Goal: Information Seeking & Learning: Learn about a topic

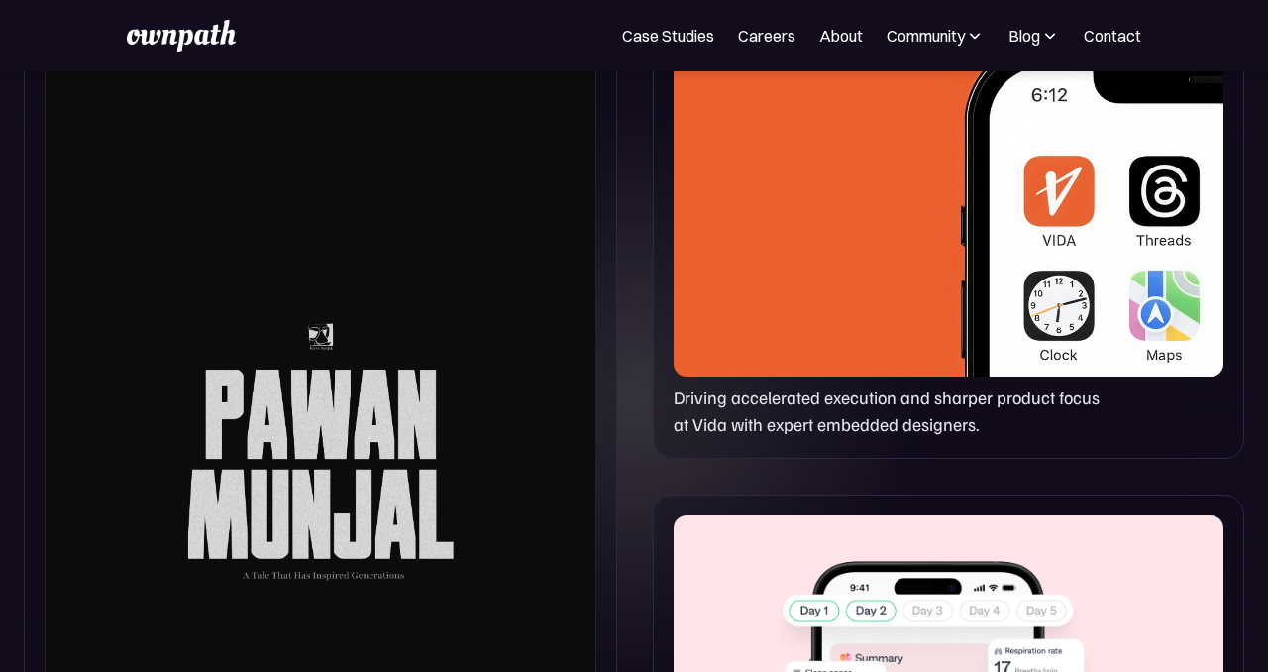
scroll to position [1112, 0]
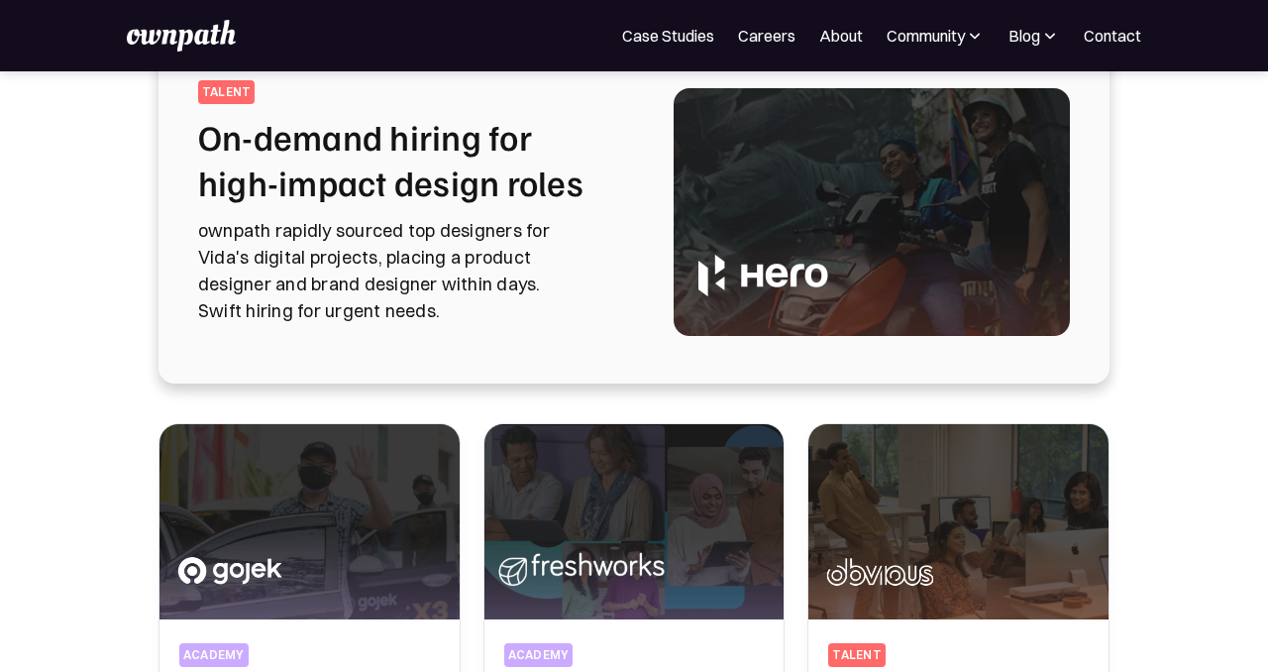
scroll to position [128, 0]
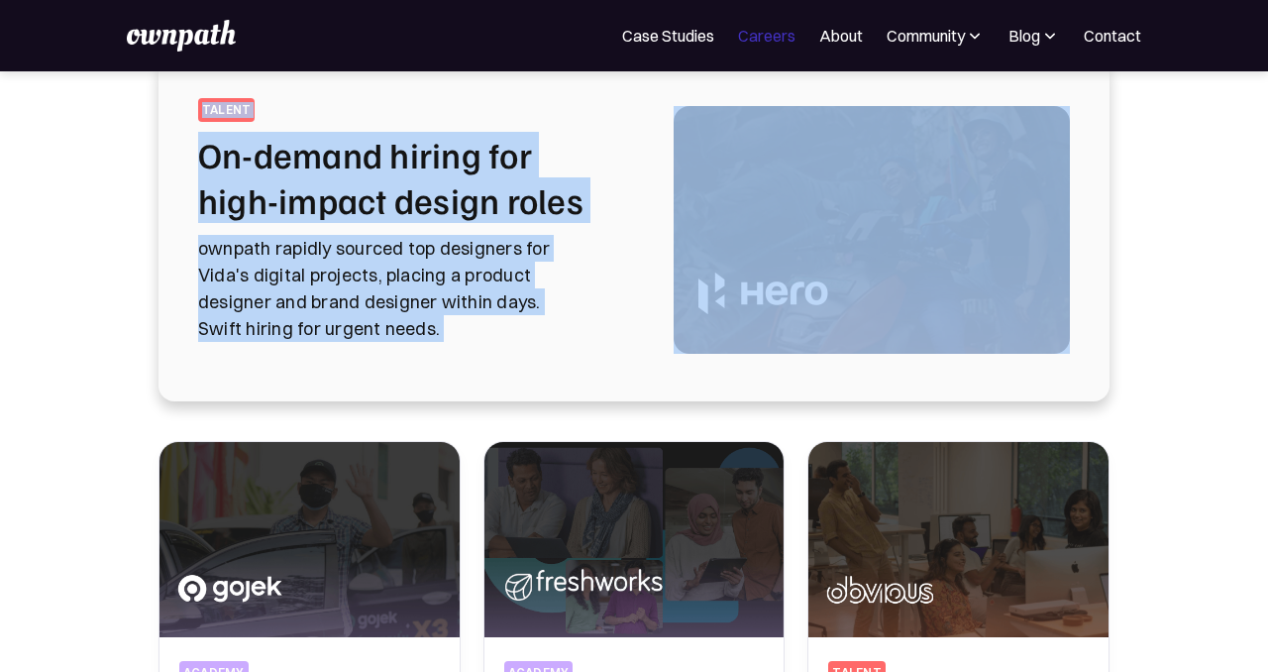
click at [786, 45] on link "Careers" at bounding box center [766, 36] width 57 height 24
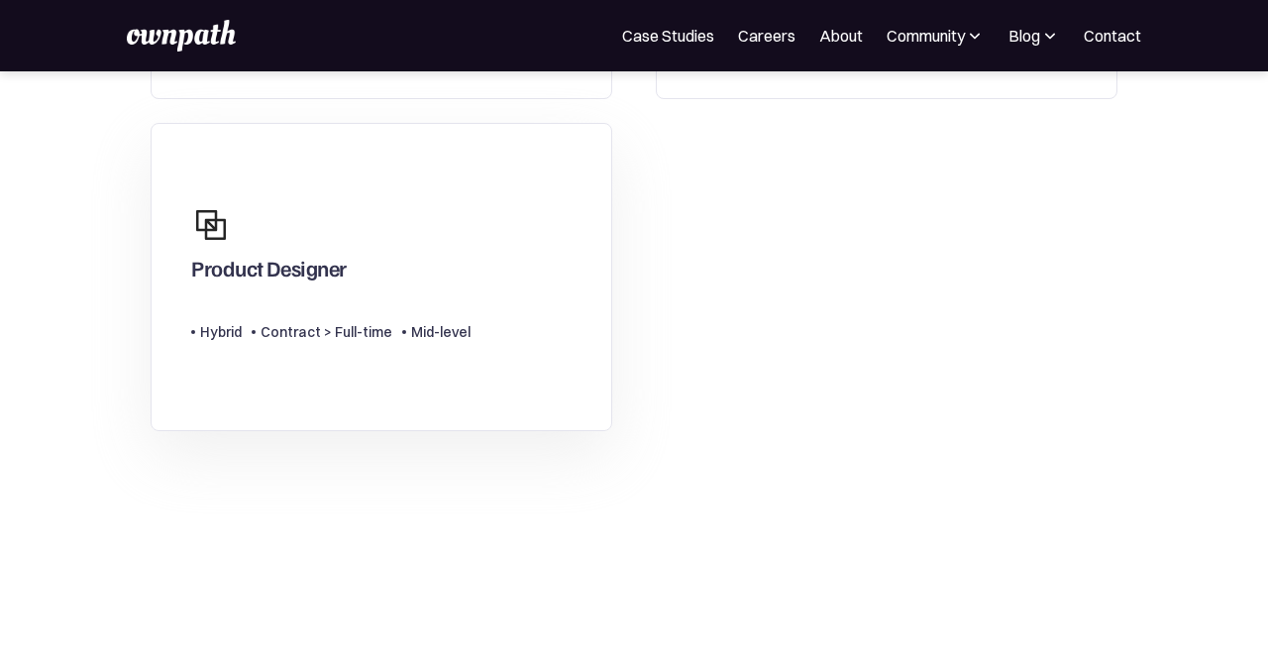
scroll to position [414, 0]
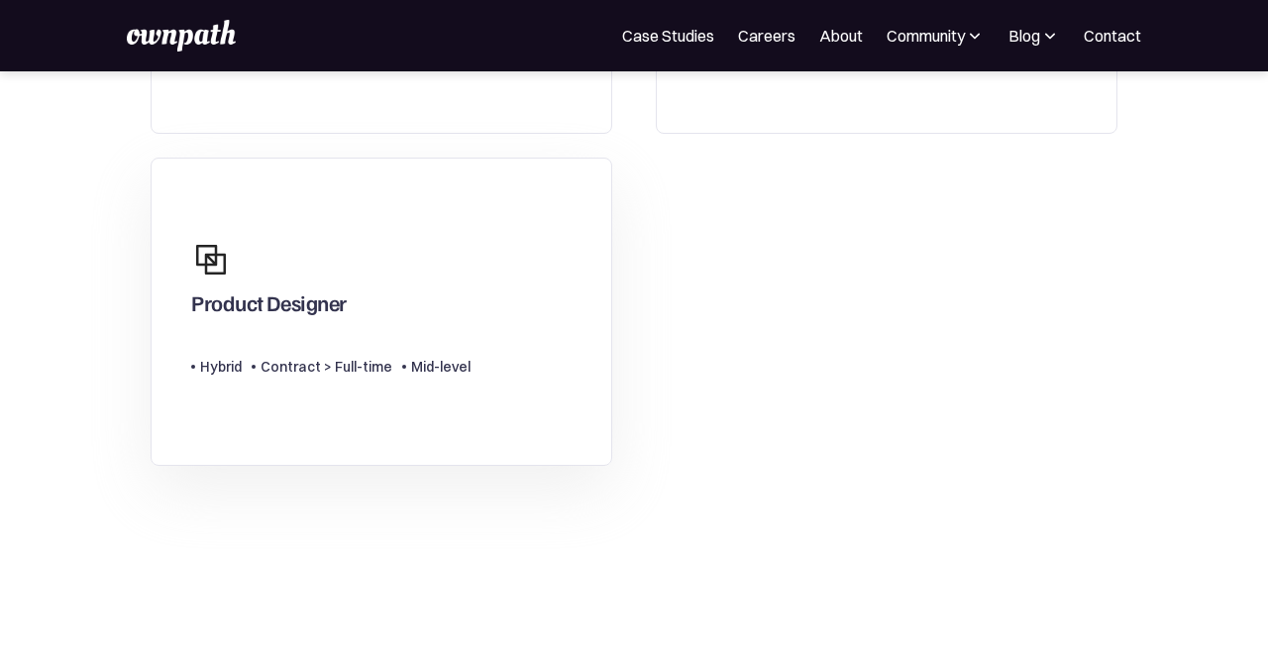
click at [376, 361] on div "Contract > Full-time" at bounding box center [326, 367] width 132 height 24
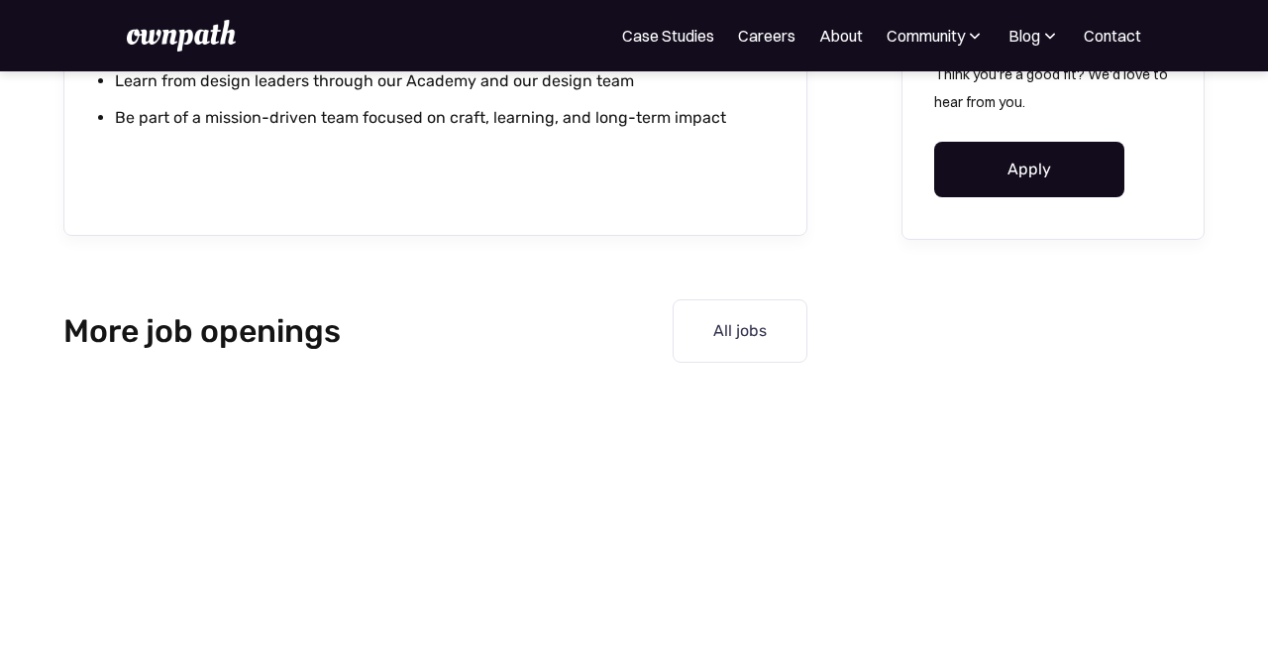
scroll to position [2474, 0]
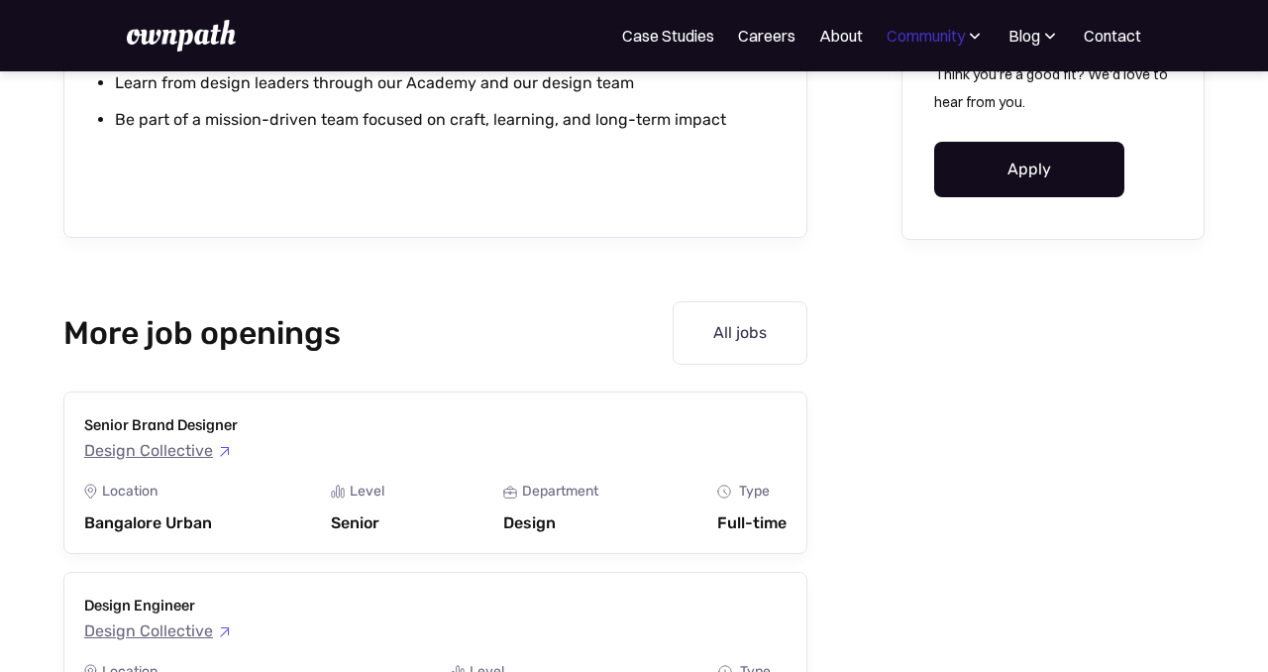
click at [889, 39] on div "Community" at bounding box center [925, 36] width 78 height 24
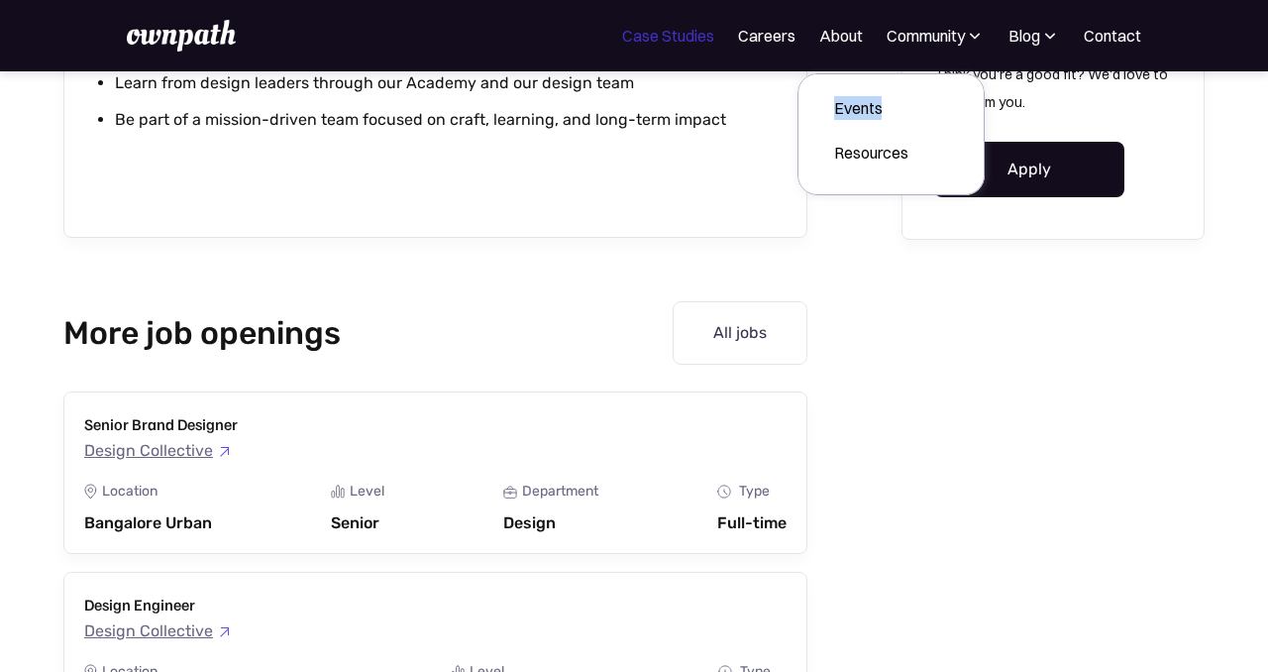
click at [679, 36] on link "Case Studies" at bounding box center [668, 36] width 92 height 24
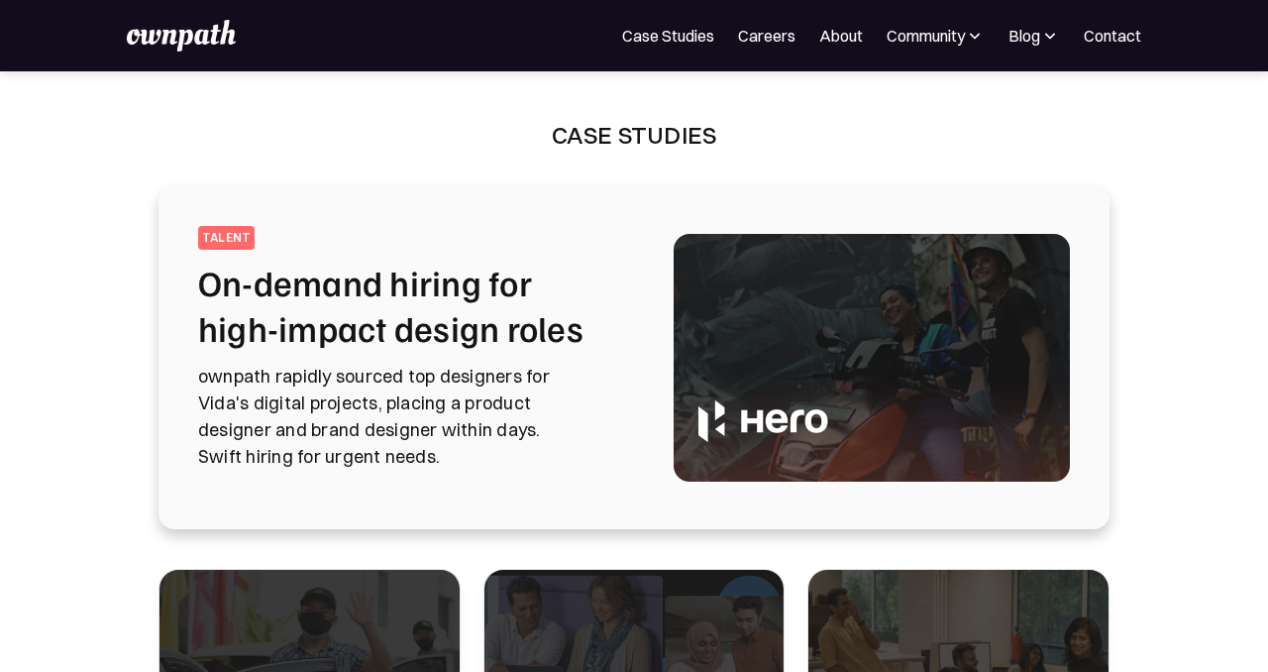
click at [173, 42] on img at bounding box center [181, 36] width 109 height 32
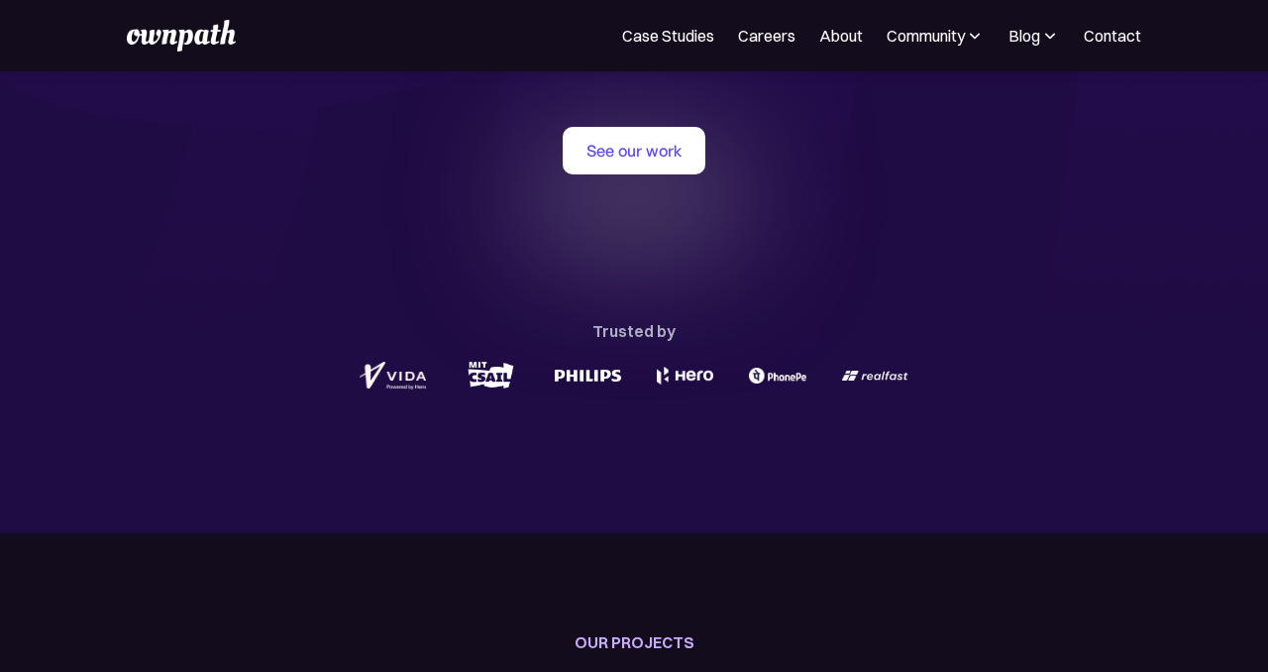
scroll to position [201, 0]
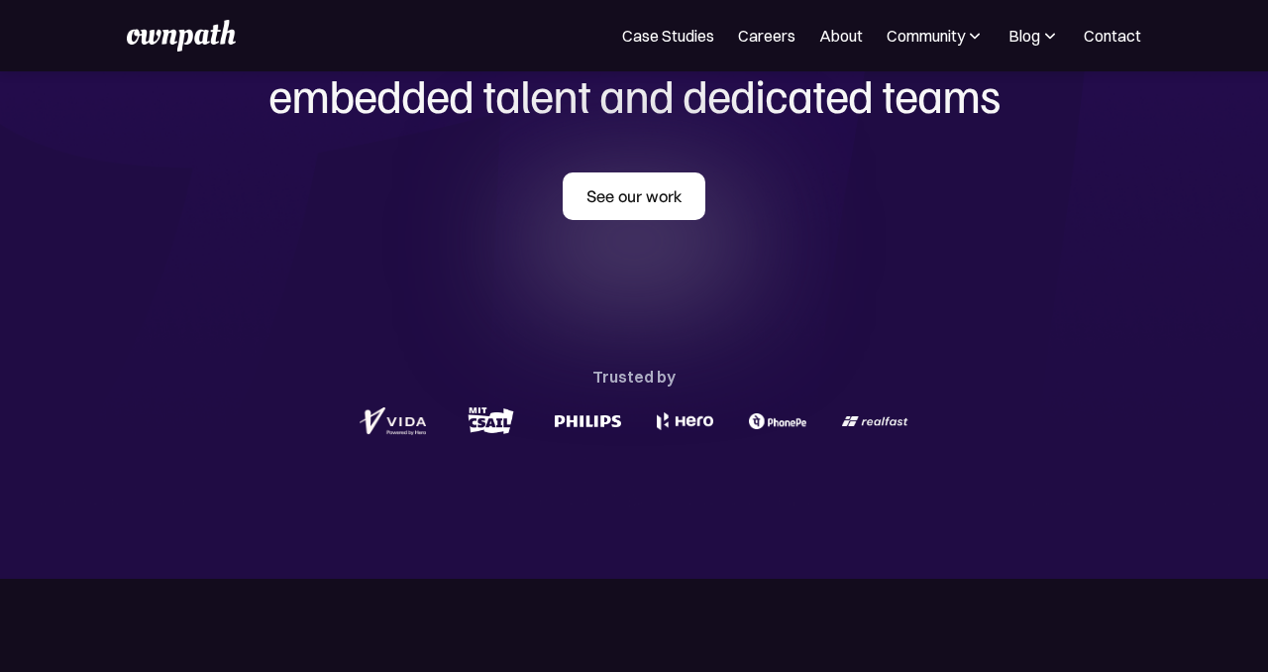
click at [609, 187] on link "See our work" at bounding box center [634, 196] width 143 height 48
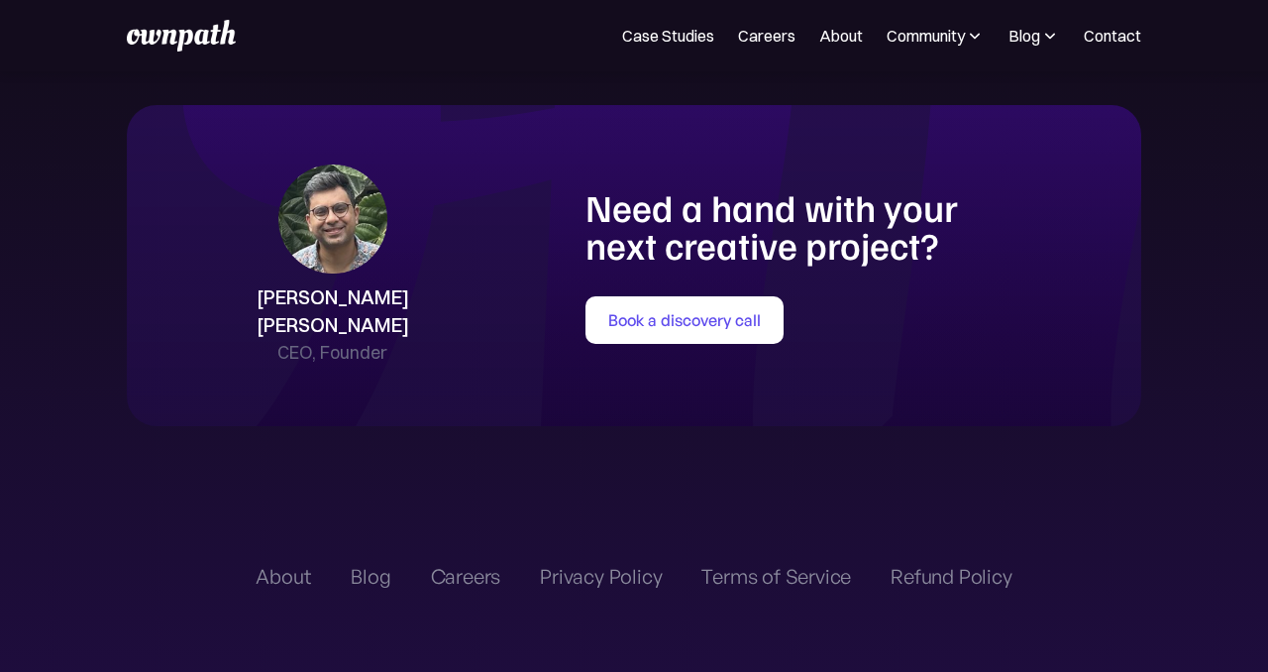
scroll to position [4516, 0]
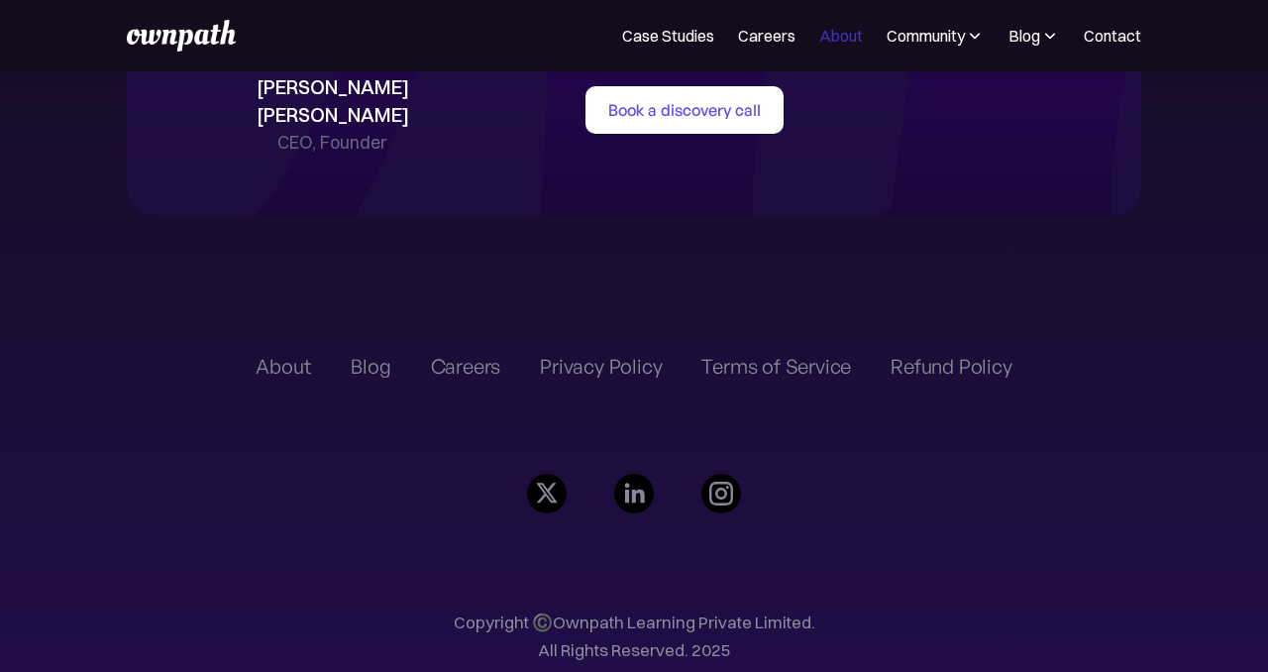
click at [855, 38] on link "About" at bounding box center [841, 36] width 44 height 24
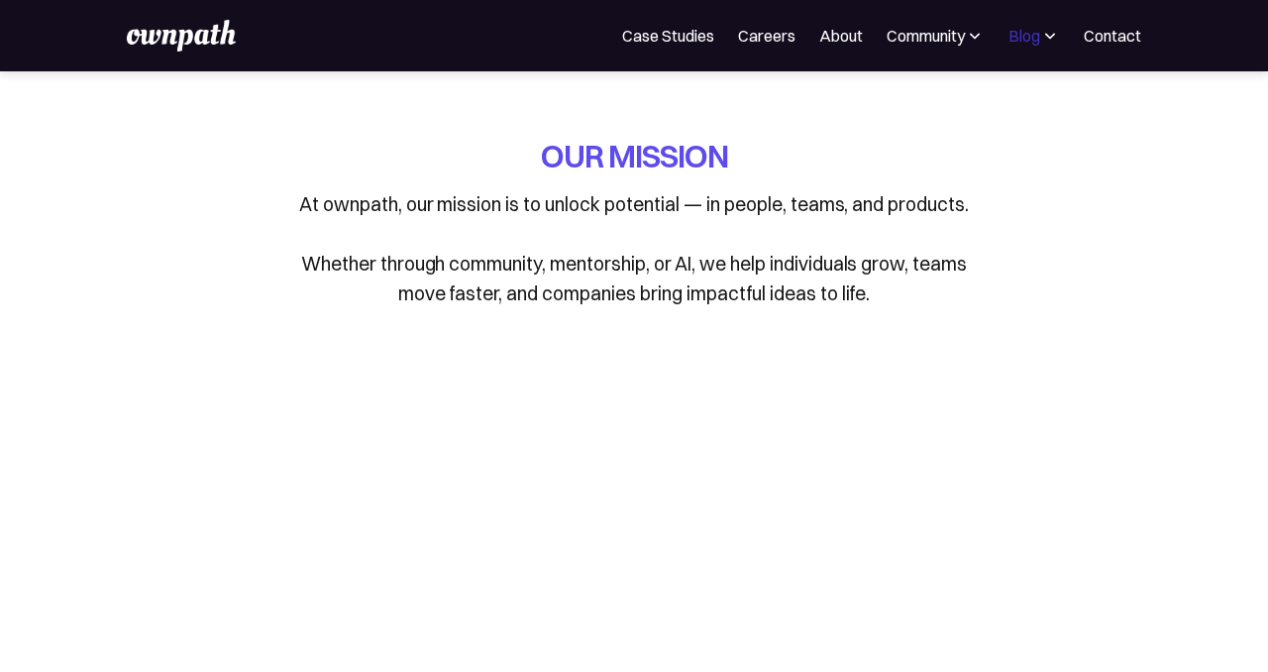
click at [1017, 45] on div "Blog" at bounding box center [1024, 36] width 32 height 24
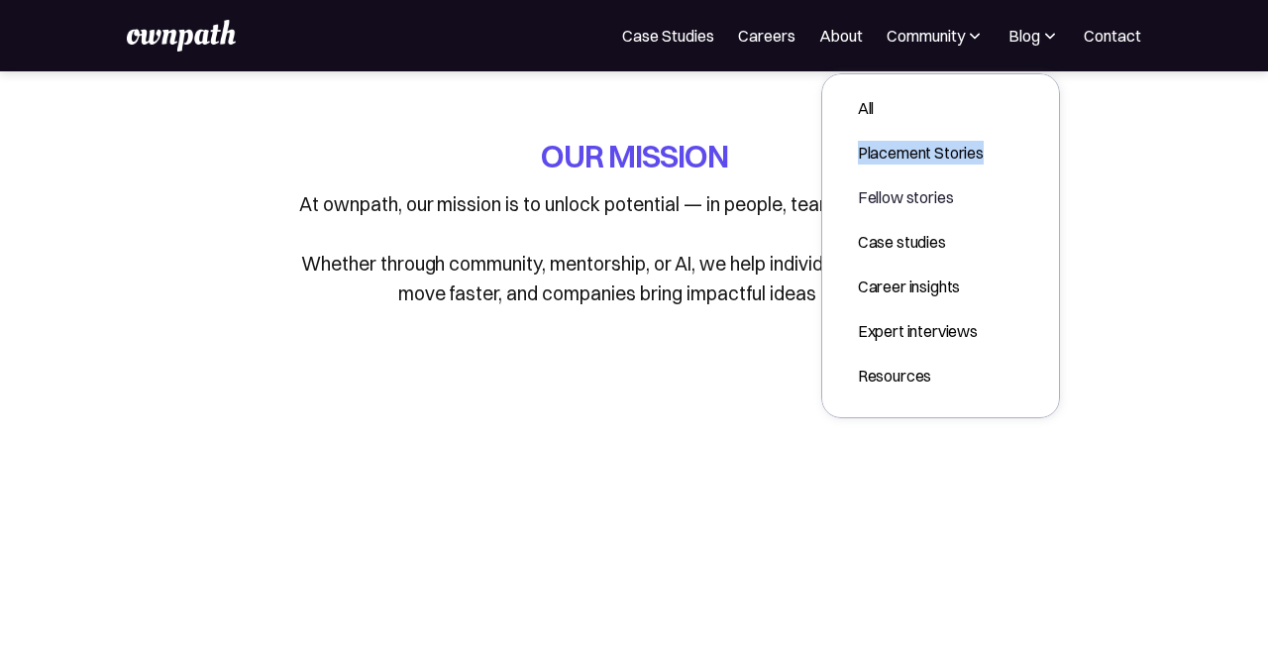
click at [897, 188] on div "Fellow stories" at bounding box center [921, 197] width 126 height 24
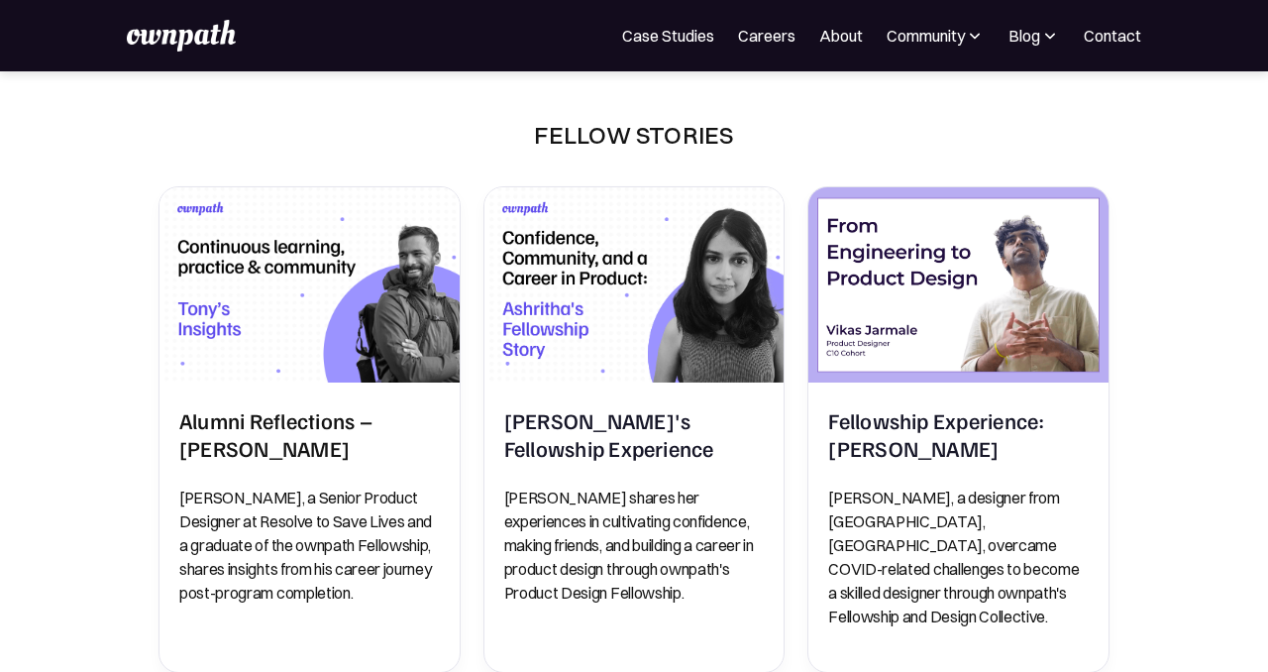
click at [191, 32] on img at bounding box center [181, 36] width 109 height 32
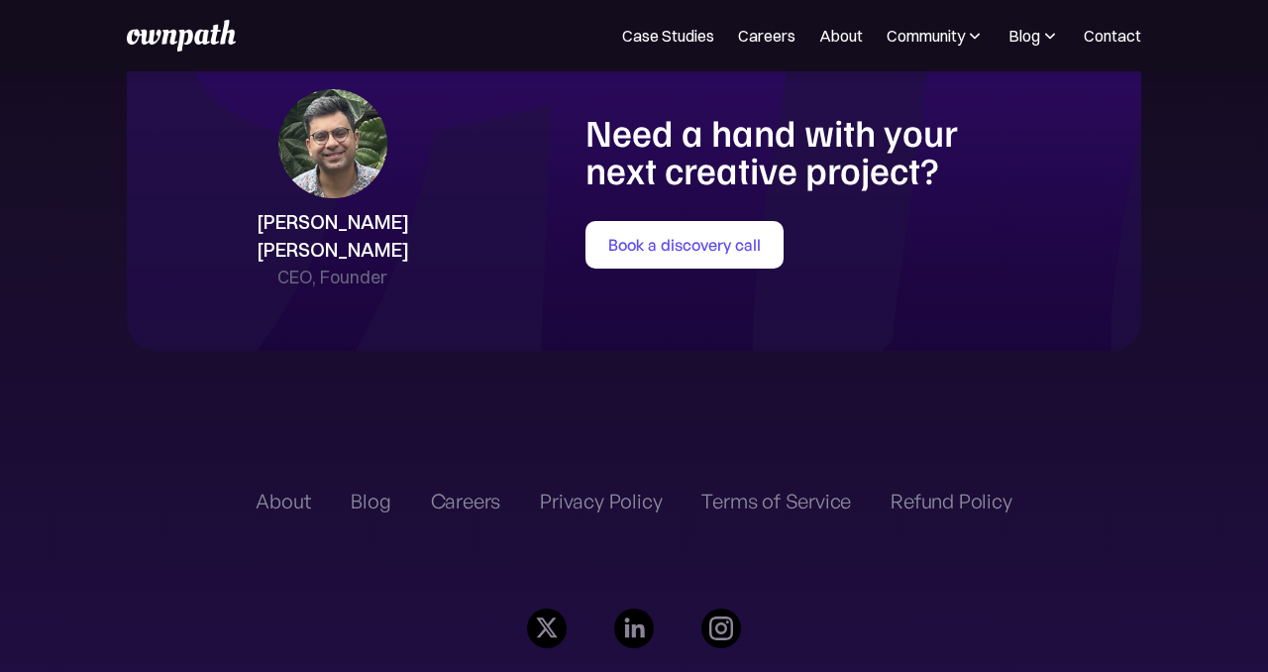
scroll to position [4241, 0]
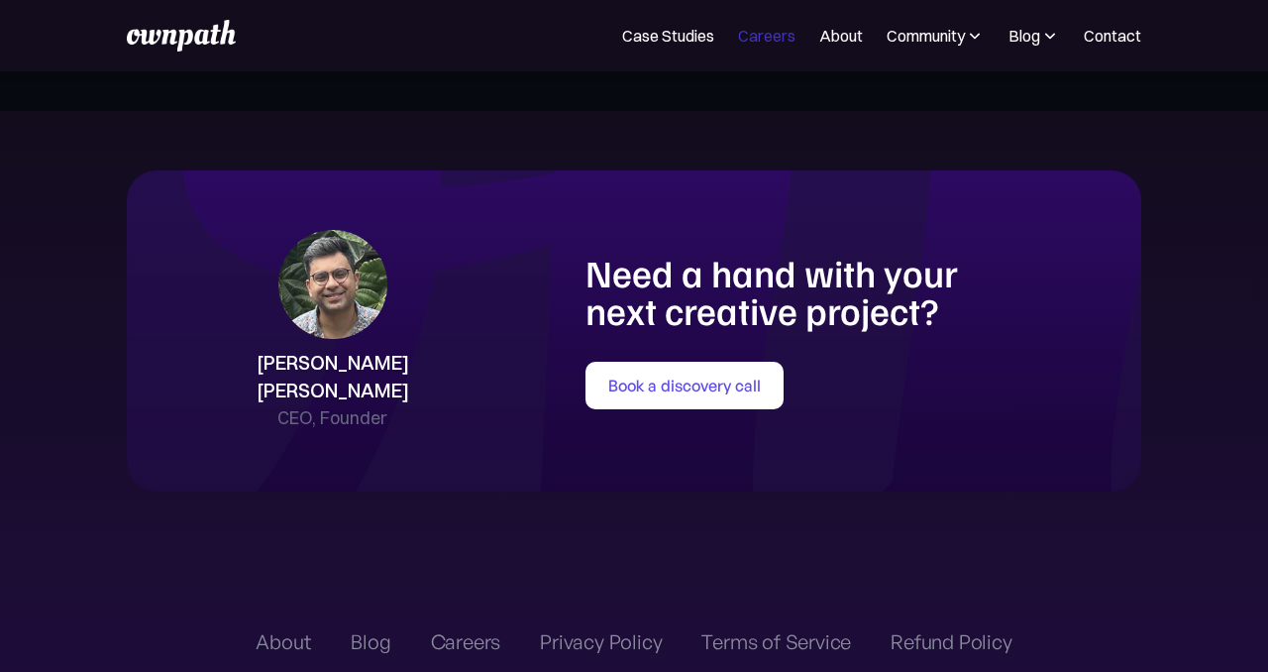
click at [742, 46] on link "Careers" at bounding box center [766, 36] width 57 height 24
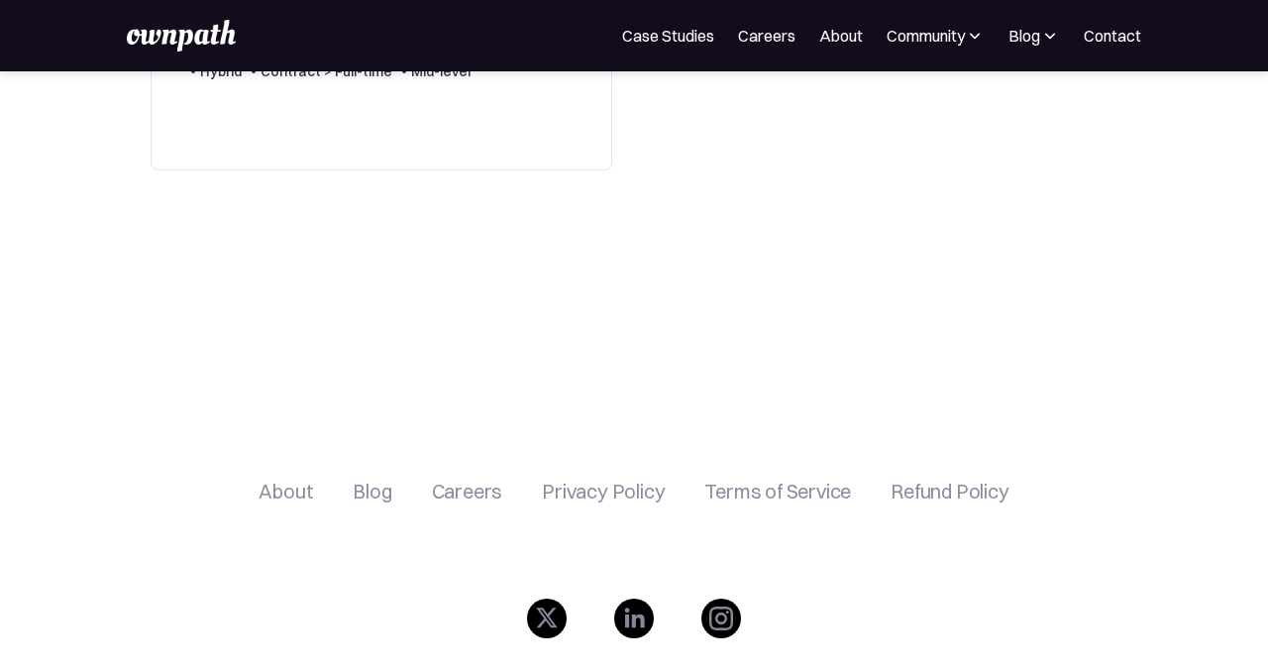
scroll to position [502, 0]
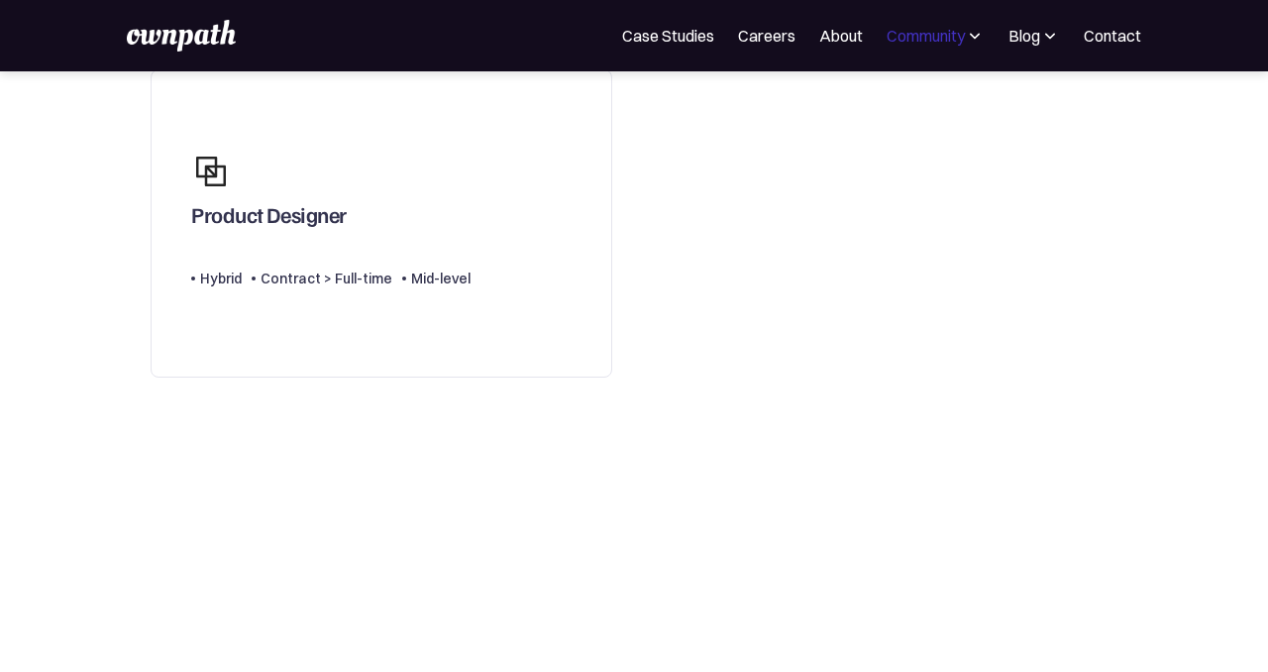
click at [951, 29] on div "Community" at bounding box center [925, 36] width 78 height 24
click at [907, 158] on div "Resources" at bounding box center [871, 153] width 74 height 24
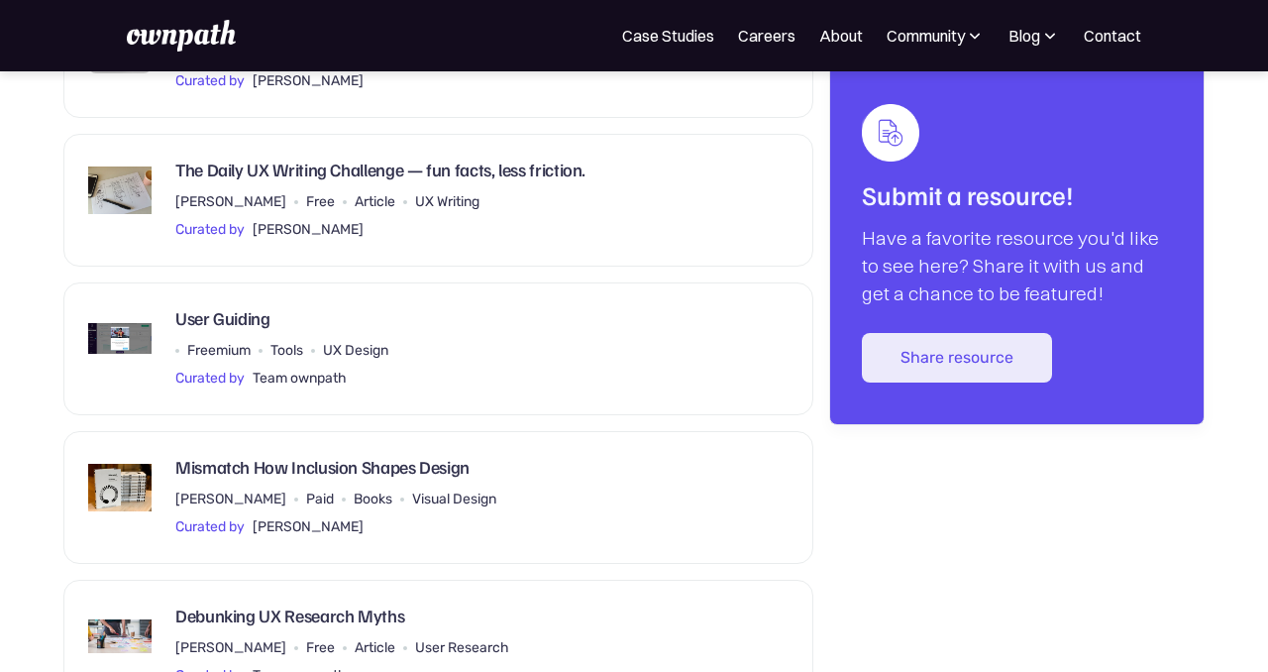
scroll to position [2345, 0]
